Goal: Information Seeking & Learning: Learn about a topic

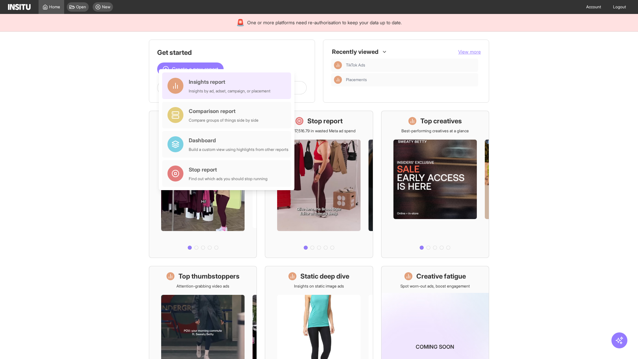
click at [228, 86] on div "Insights report Insights by ad, adset, campaign, or placement" at bounding box center [230, 86] width 82 height 16
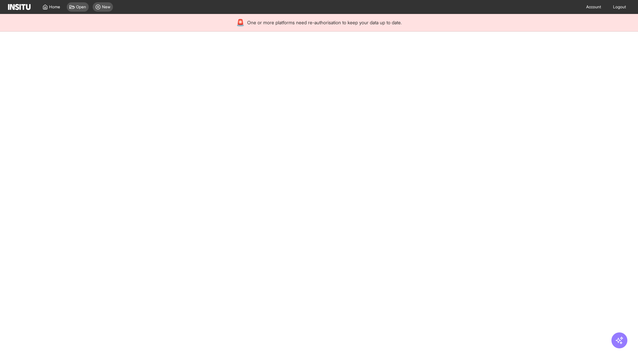
select select "**"
